Goal: Information Seeking & Learning: Learn about a topic

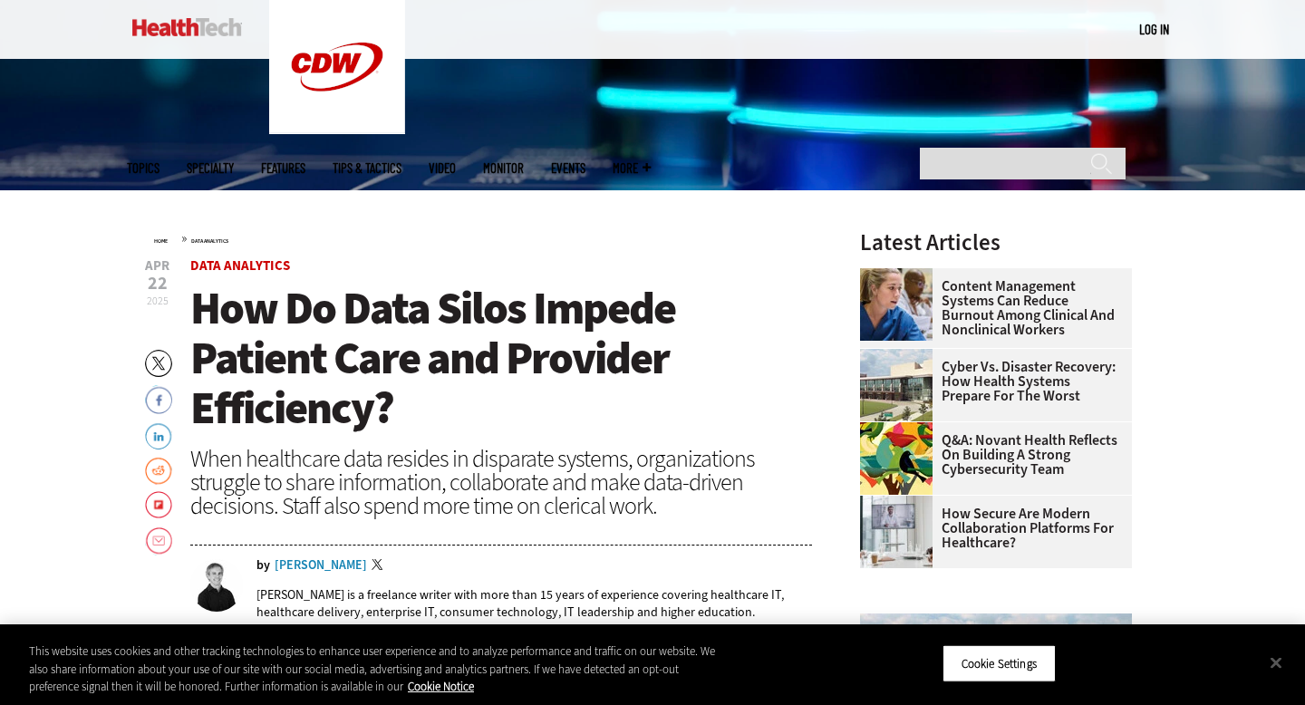
scroll to position [363, 0]
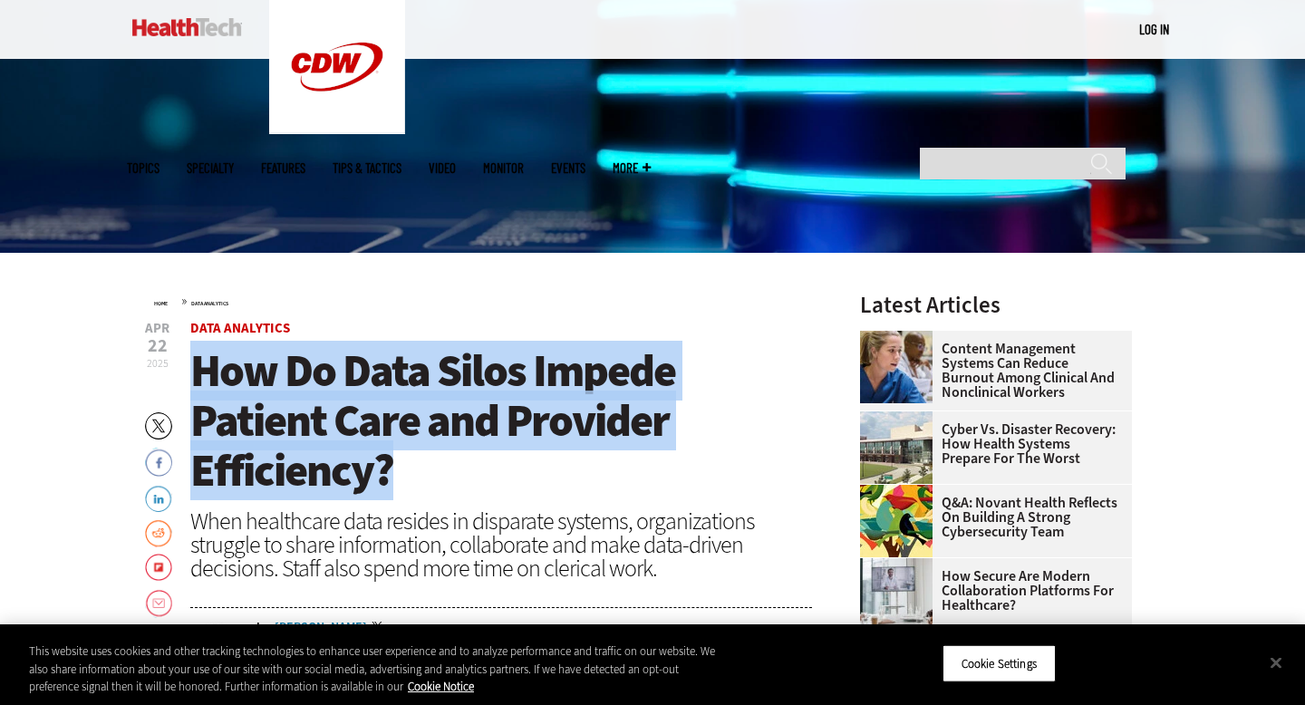
drag, startPoint x: 200, startPoint y: 362, endPoint x: 468, endPoint y: 476, distance: 291.5
click at [468, 476] on h1 "How Do Data Silos Impede Patient Care and Provider Efficiency?" at bounding box center [501, 420] width 622 height 149
copy span "How Do Data Silos Impede Patient Care and Provider Efficiency?"
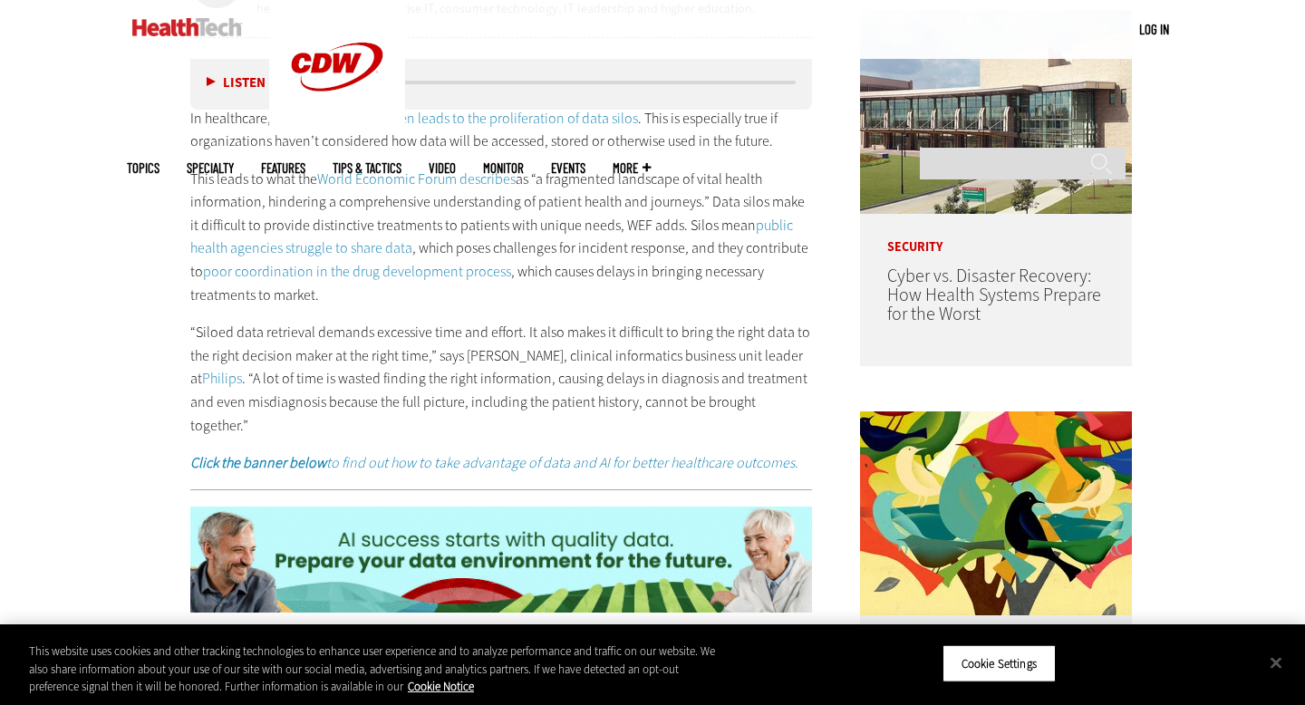
scroll to position [969, 0]
